Goal: Task Accomplishment & Management: Manage account settings

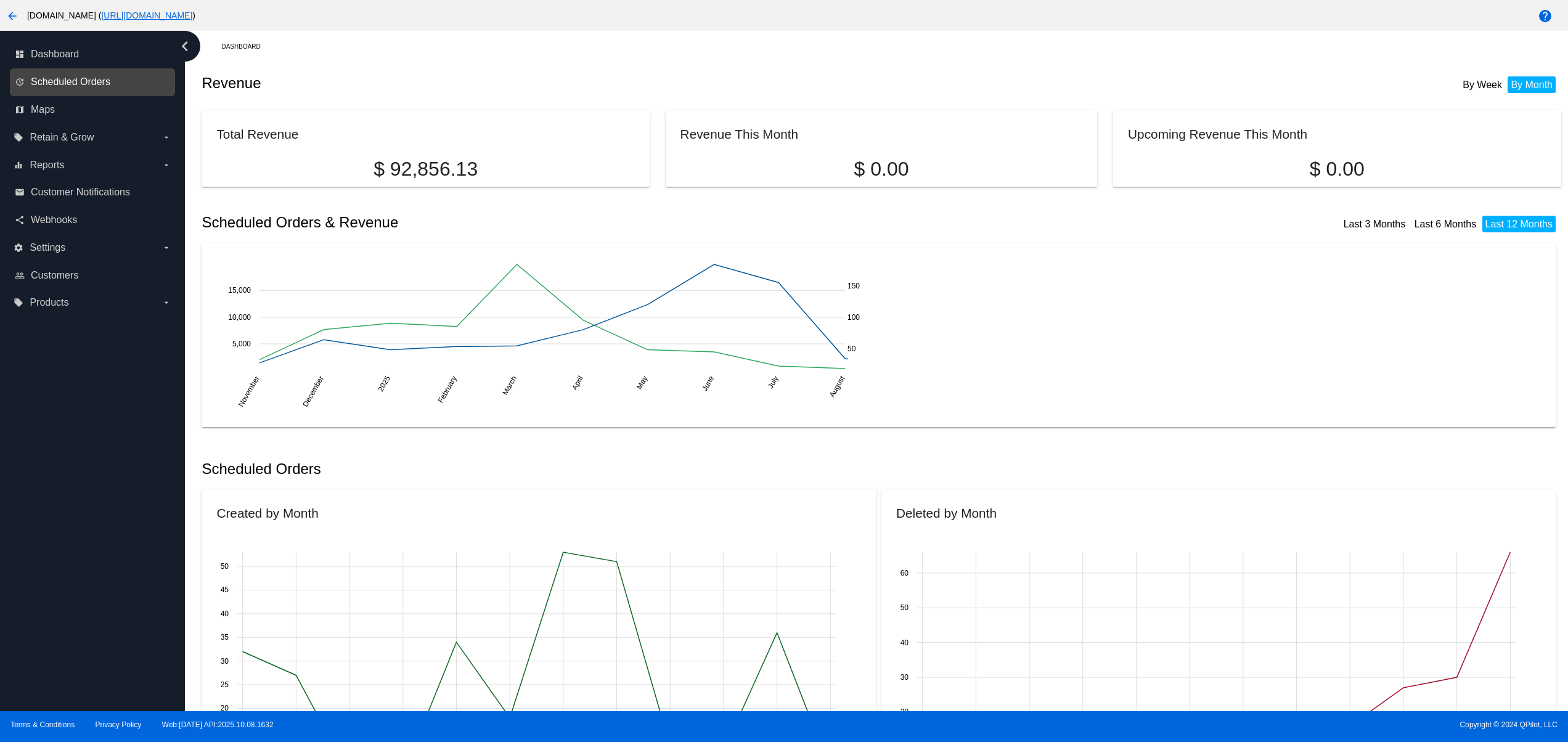
click at [91, 86] on span "Scheduled Orders" at bounding box center [70, 82] width 79 height 11
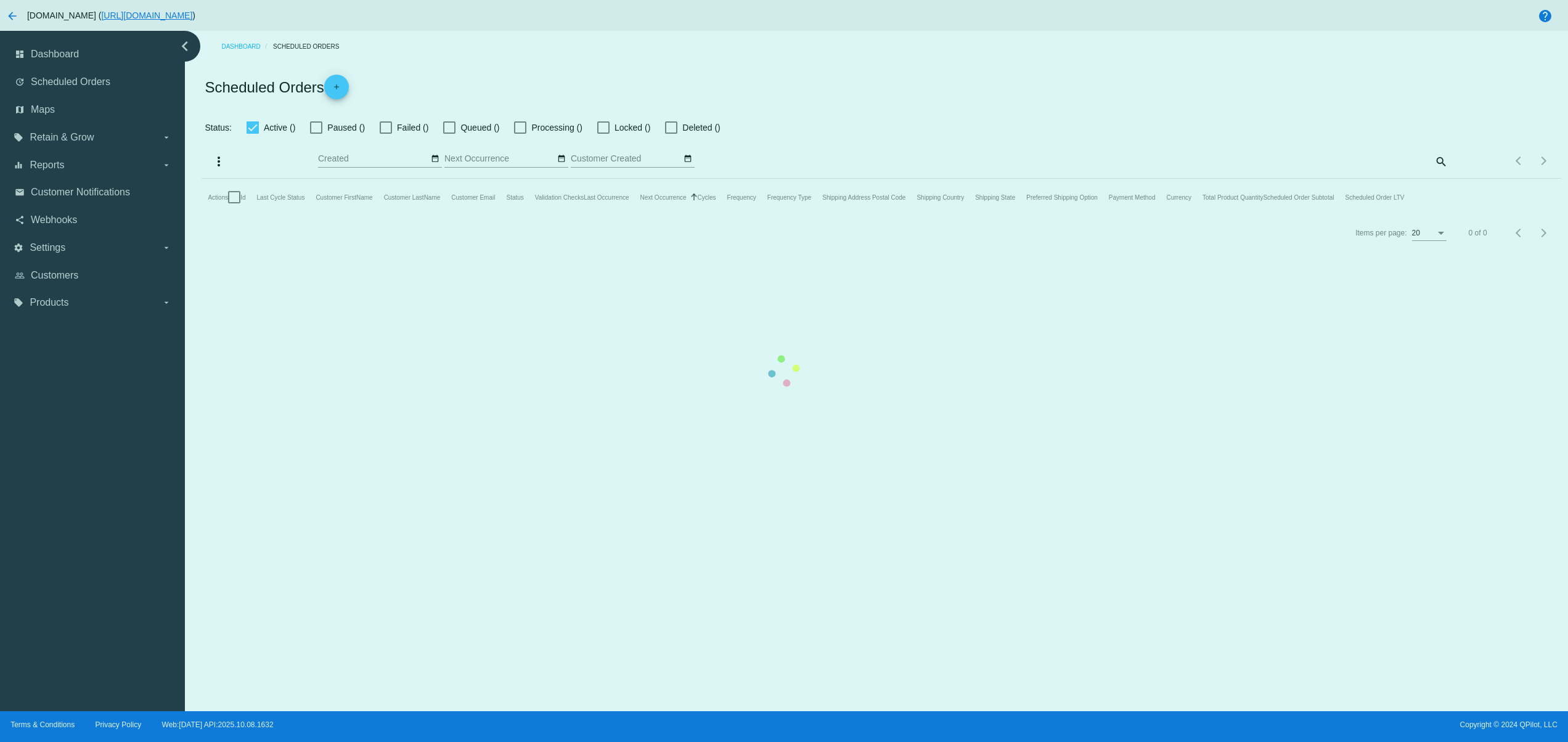
checkbox input "false"
checkbox input "true"
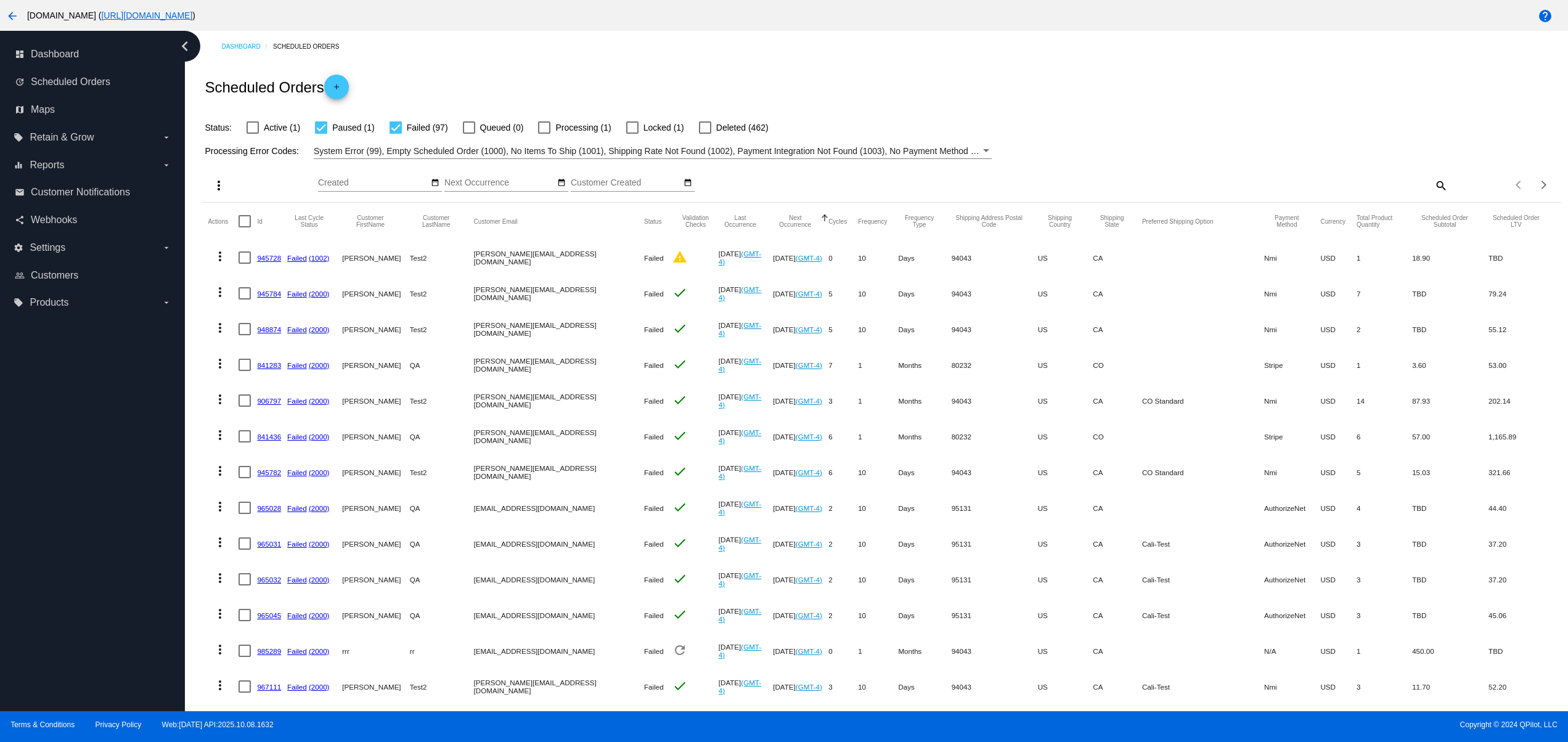
click at [354, 144] on div "System Error (99), Empty Scheduled Order (1000), No Items To Ship (1001), Shipp…" at bounding box center [647, 151] width 667 height 15
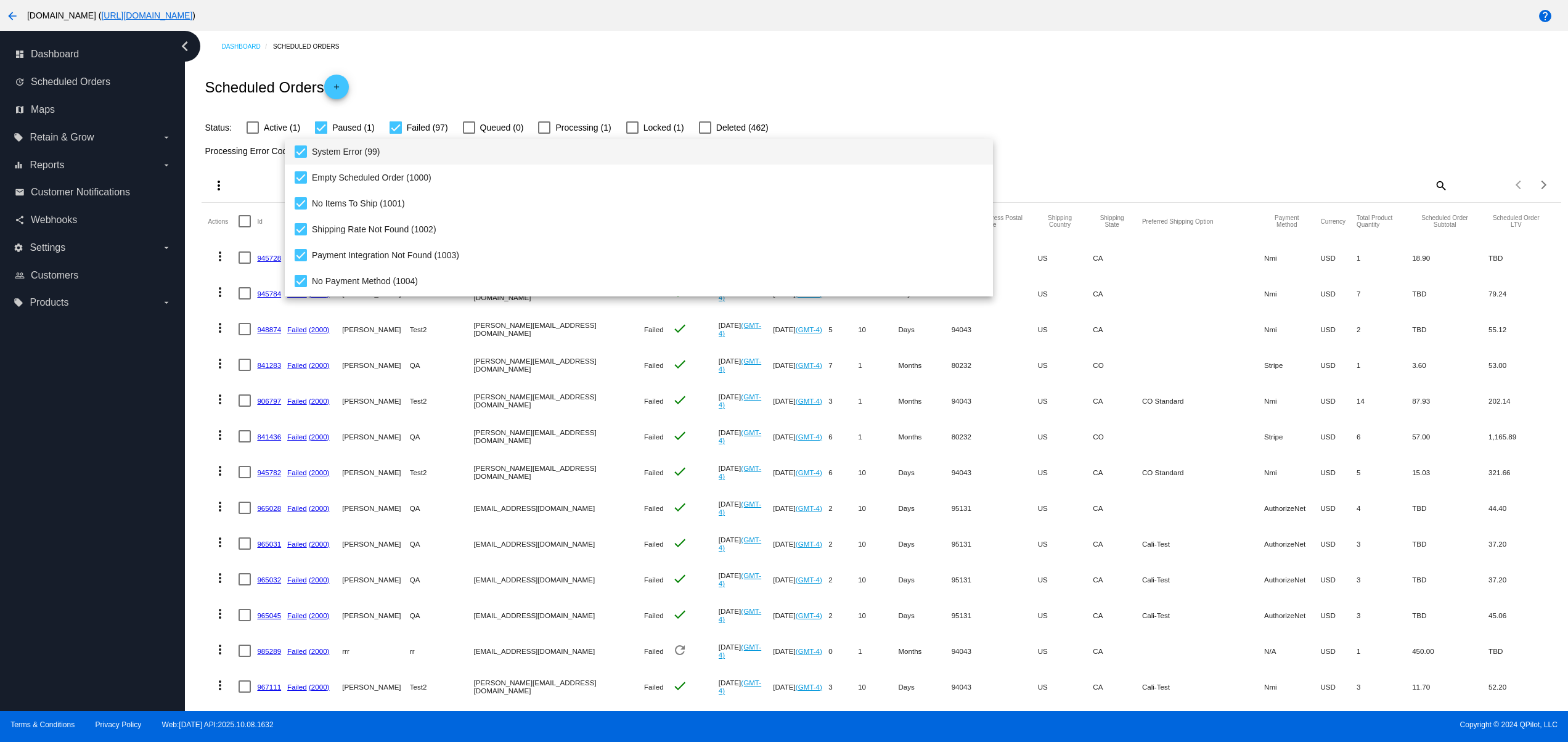
click at [1177, 121] on div at bounding box center [784, 371] width 1568 height 742
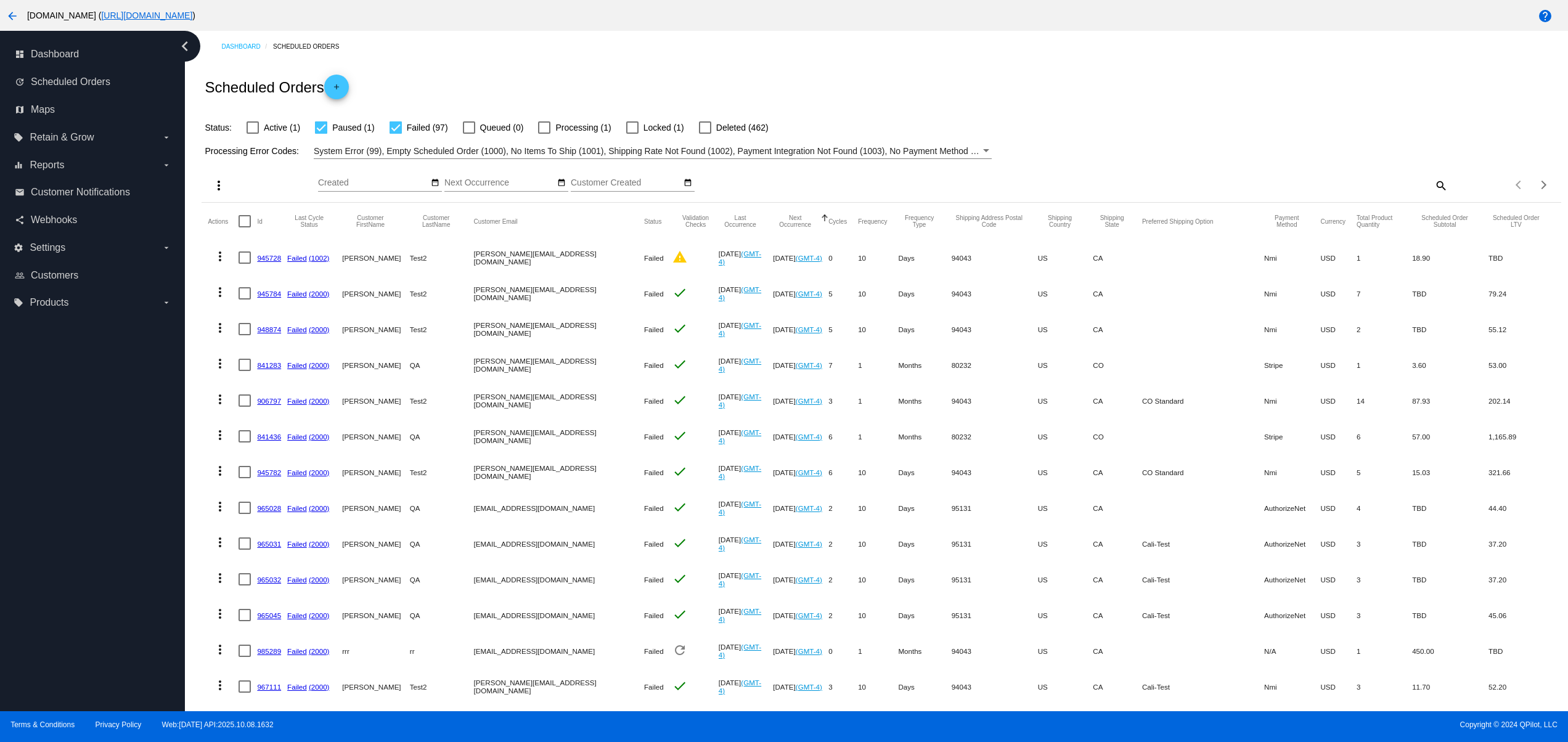
click at [0, 21] on div "arrow_back [DOMAIN_NAME] ( [URL][DOMAIN_NAME] )" at bounding box center [653, 16] width 1307 height 24
click at [8, 15] on mat-icon "arrow_back" at bounding box center [12, 16] width 15 height 15
